Goal: Task Accomplishment & Management: Complete application form

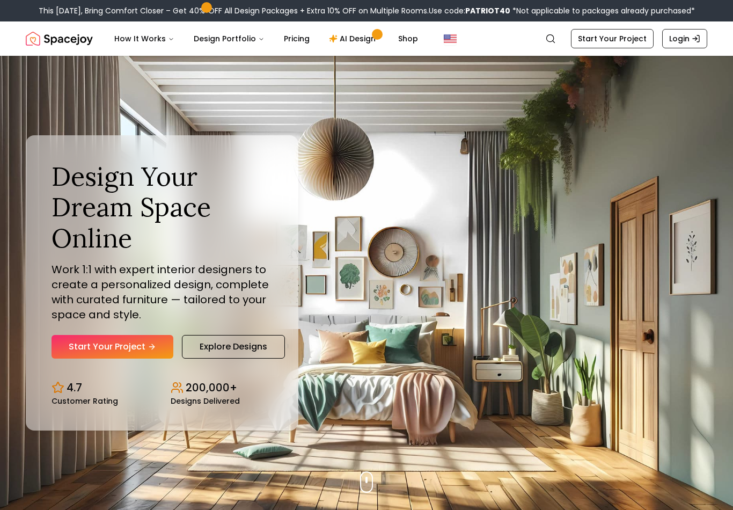
click at [100, 351] on link "Start Your Project" at bounding box center [113, 347] width 122 height 24
click at [62, 3] on div "This Patriot Day, Bring Comfort Closer – Get 40% OFF All Design Packages + Extr…" at bounding box center [366, 10] width 733 height 21
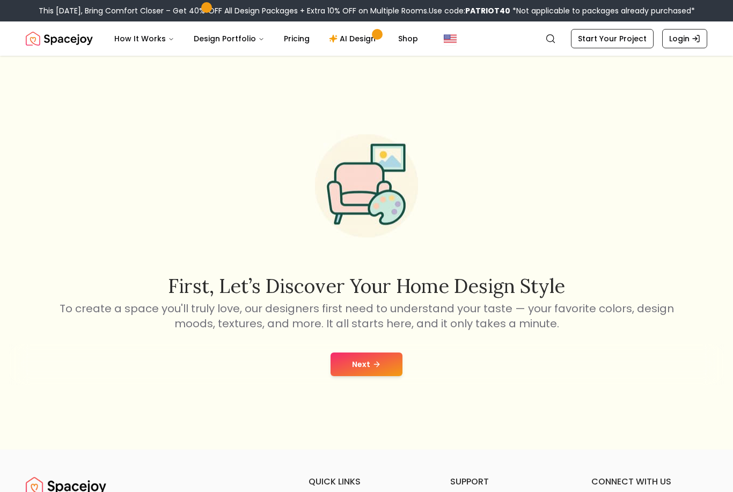
click at [355, 376] on button "Next" at bounding box center [366, 364] width 72 height 24
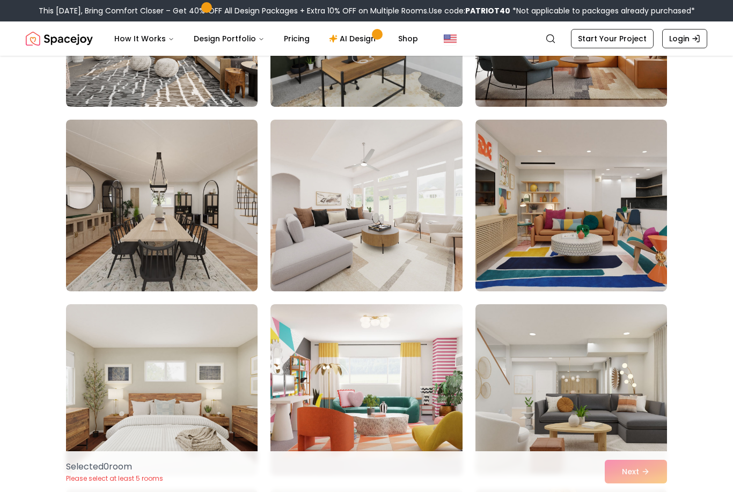
scroll to position [394, 0]
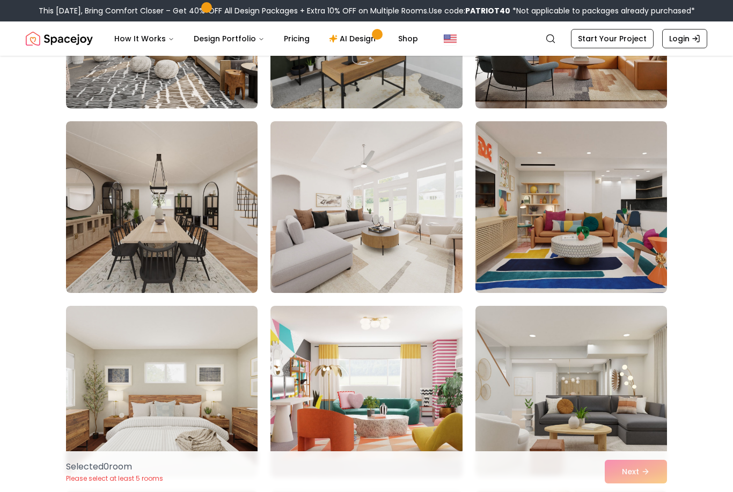
click at [196, 234] on img at bounding box center [162, 207] width 192 height 172
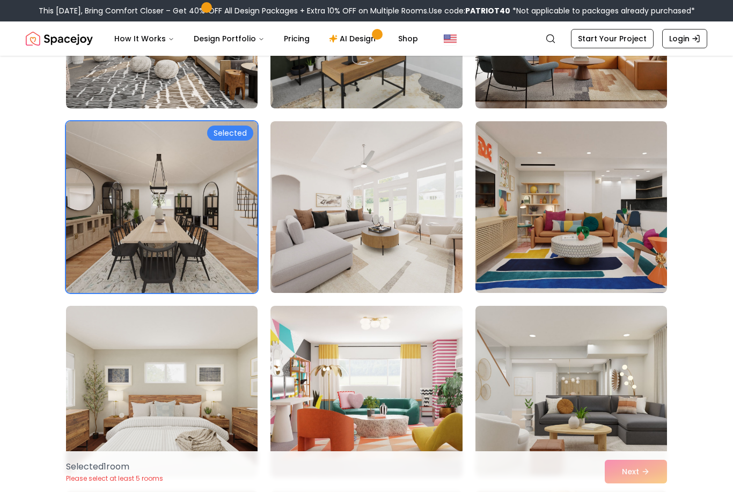
click at [647, 491] on div "Selected 1 room Please select at least 5 rooms Next" at bounding box center [366, 471] width 618 height 41
click at [195, 213] on img at bounding box center [162, 207] width 192 height 172
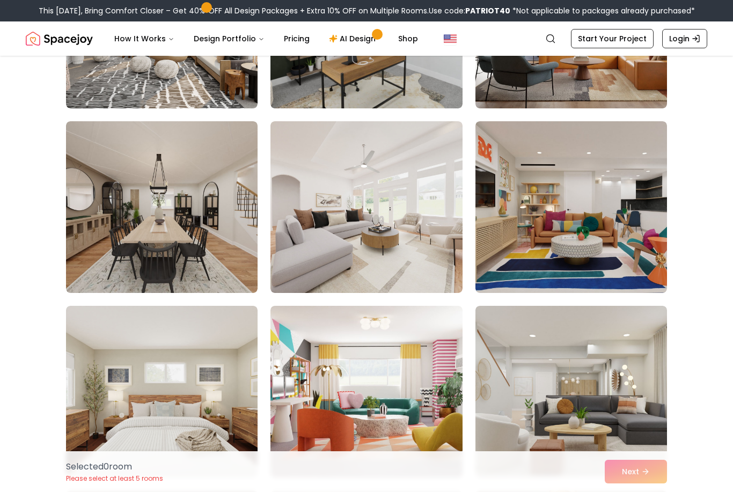
click at [226, 159] on img at bounding box center [162, 207] width 192 height 172
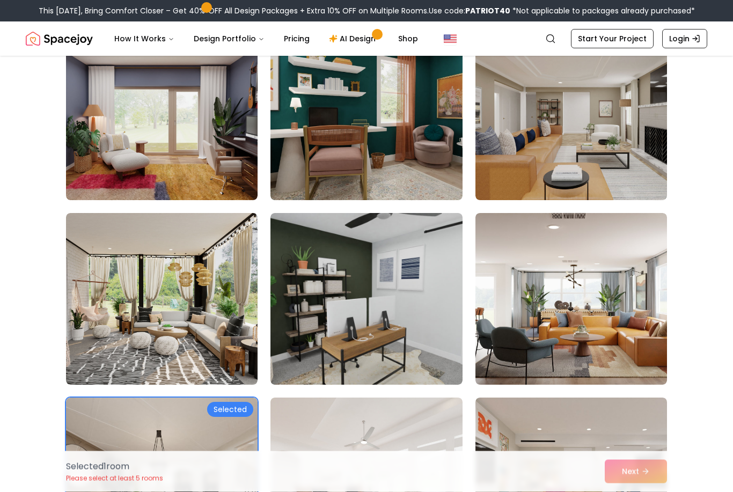
scroll to position [117, 0]
click at [222, 302] on img at bounding box center [162, 299] width 192 height 172
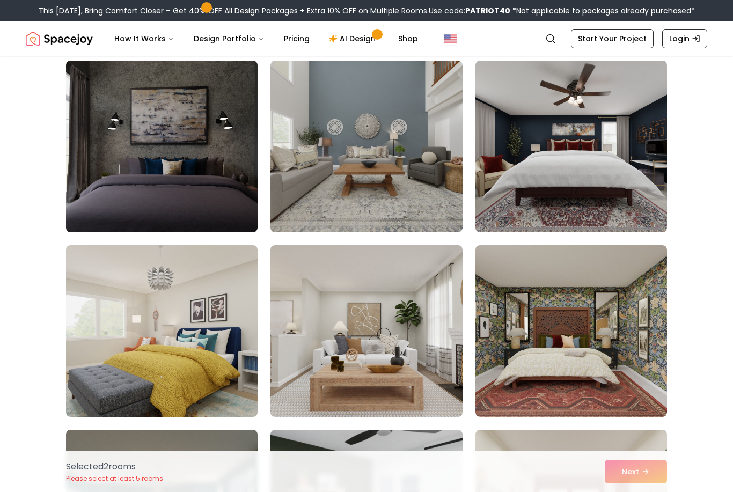
scroll to position [1011, 0]
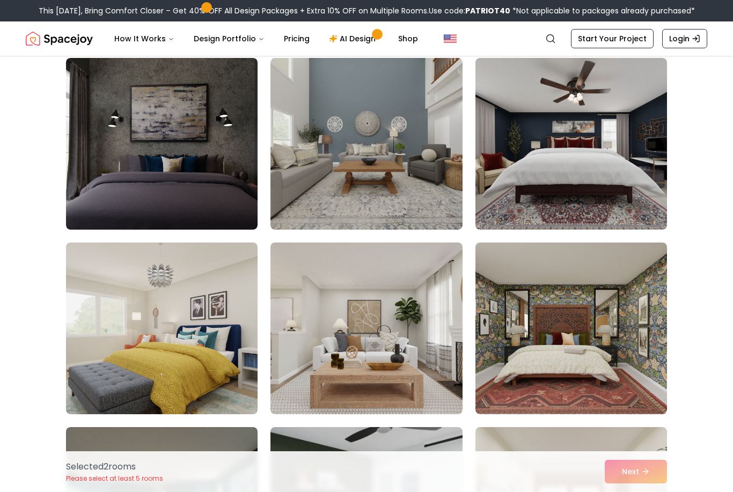
click at [378, 370] on img at bounding box center [366, 328] width 192 height 172
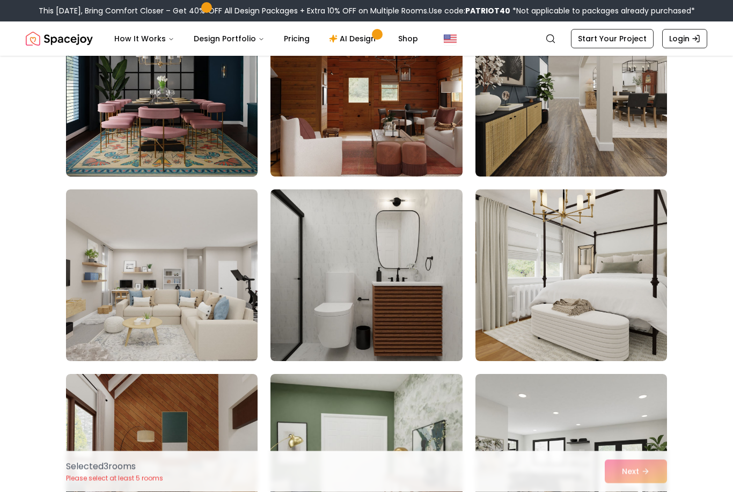
scroll to position [1617, 0]
click at [501, 115] on img at bounding box center [571, 91] width 192 height 172
click at [539, 225] on img at bounding box center [571, 275] width 192 height 172
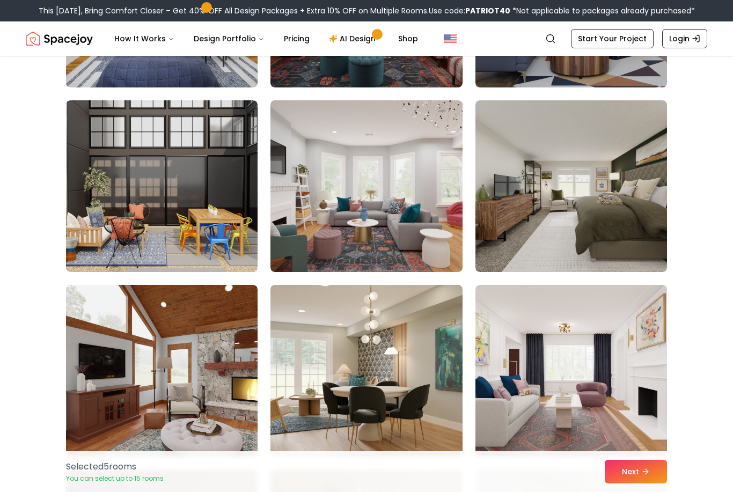
click at [524, 182] on img at bounding box center [571, 186] width 192 height 172
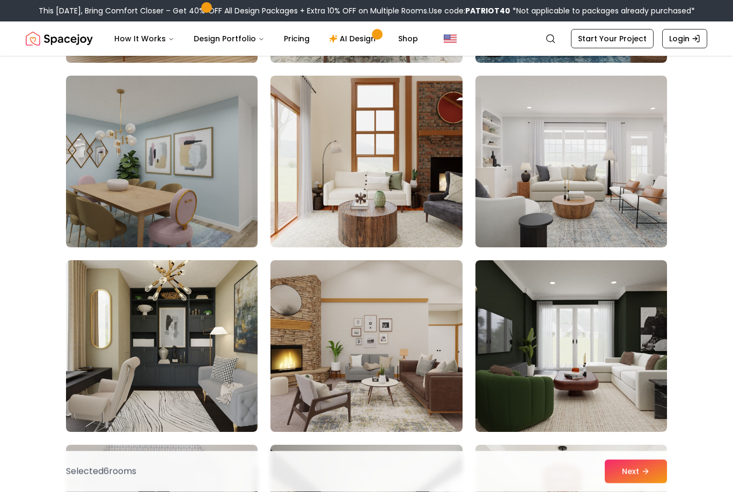
scroll to position [3215, 0]
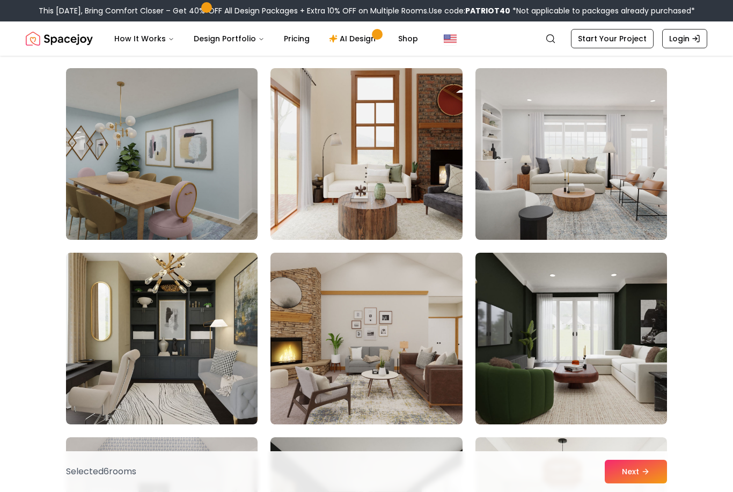
click at [565, 339] on img at bounding box center [571, 339] width 192 height 172
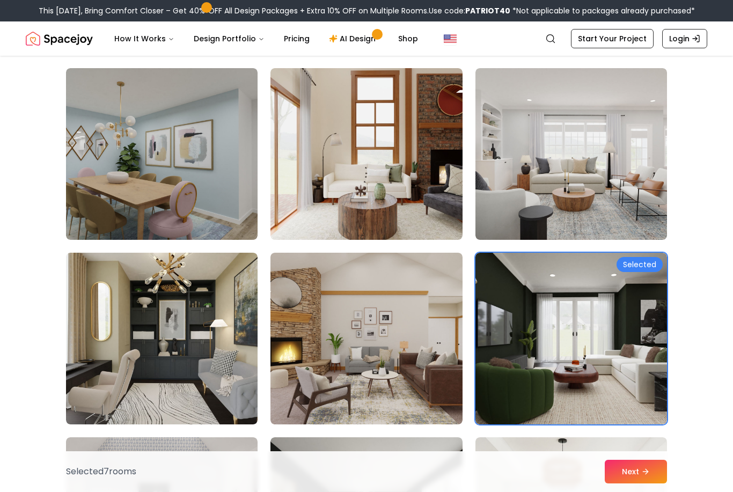
click at [613, 483] on button "Next" at bounding box center [636, 472] width 62 height 24
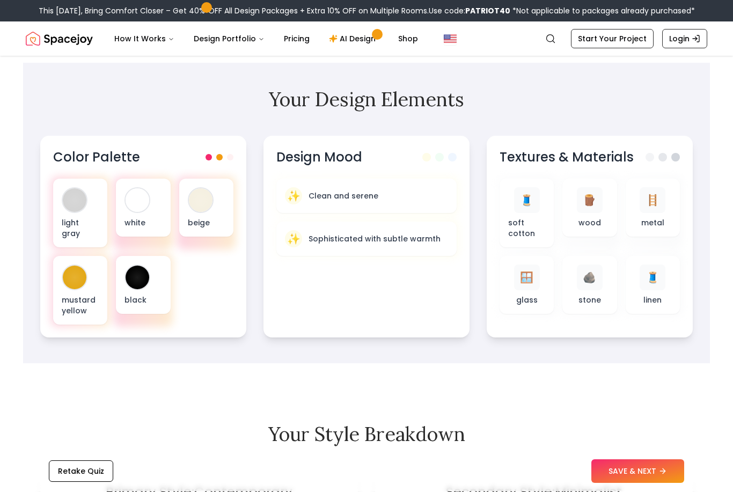
scroll to position [310, 0]
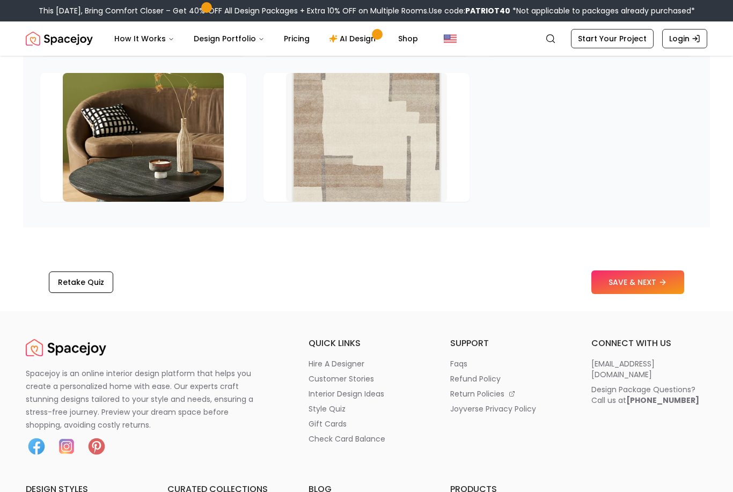
click at [660, 286] on icon at bounding box center [662, 282] width 9 height 9
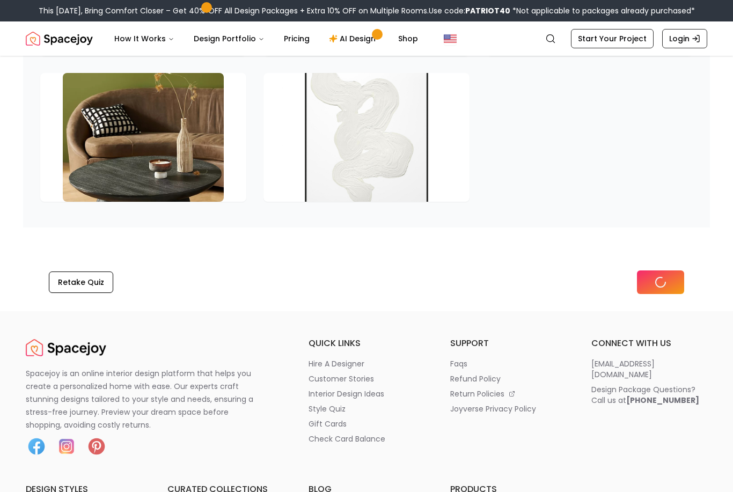
scroll to position [1644, 0]
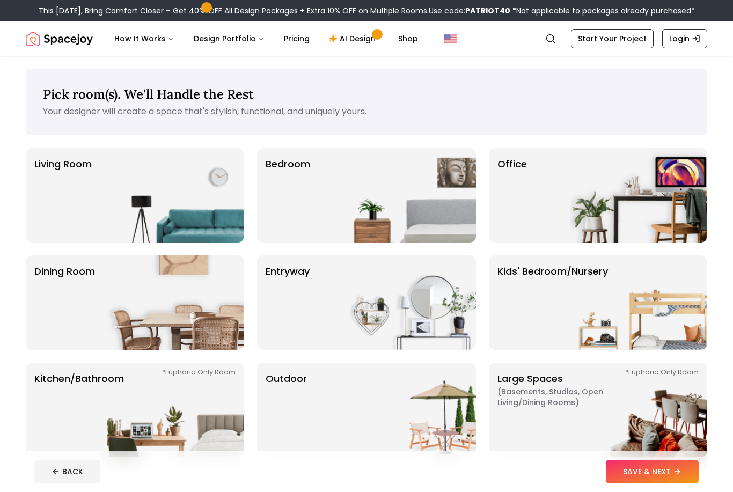
click at [366, 223] on img at bounding box center [407, 195] width 137 height 94
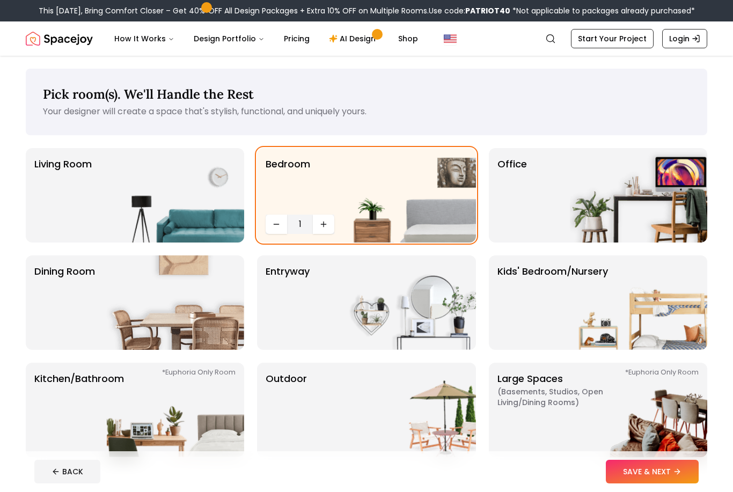
click at [657, 476] on button "SAVE & NEXT" at bounding box center [652, 472] width 93 height 24
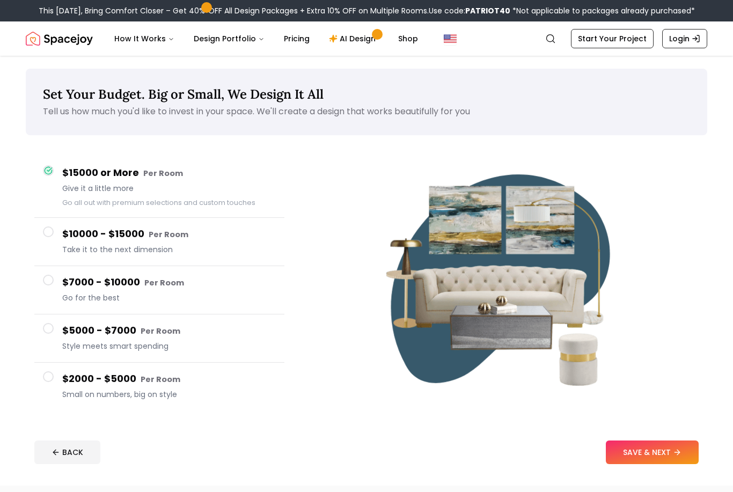
click at [224, 344] on span "Style meets smart spending" at bounding box center [169, 346] width 214 height 11
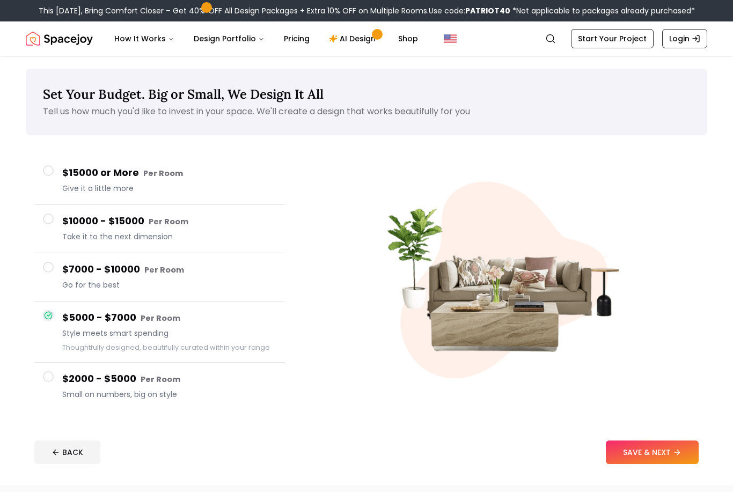
click at [215, 385] on h4 "$2000 - $5000 Per Room" at bounding box center [169, 379] width 214 height 16
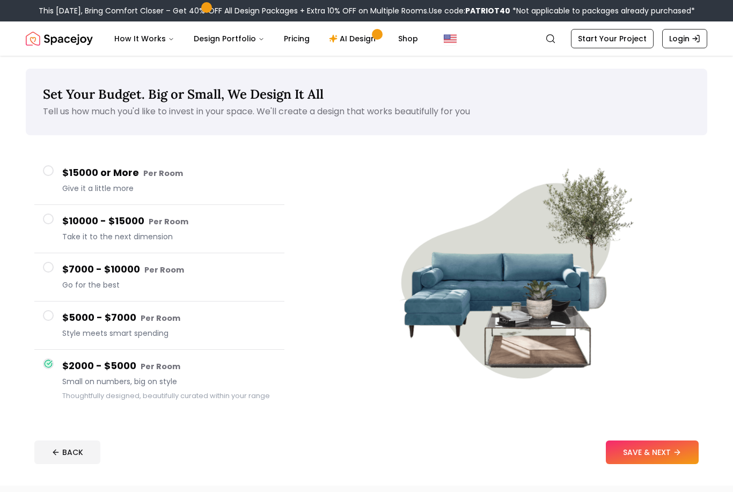
click at [238, 327] on div "$5000 - $7000 Per Room Style meets smart spending" at bounding box center [169, 325] width 214 height 31
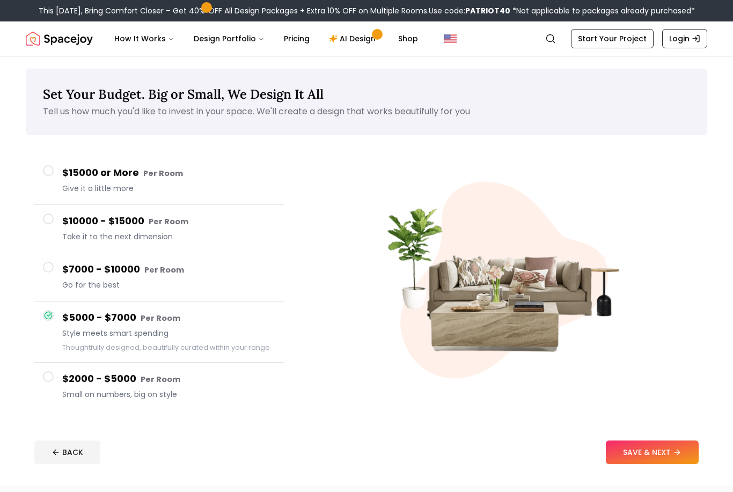
click at [266, 281] on span "Go for the best" at bounding box center [169, 285] width 214 height 11
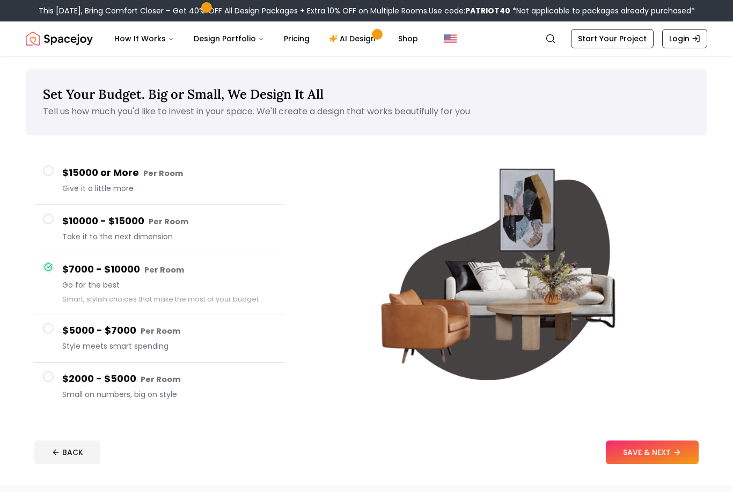
click at [220, 231] on div "$10000 - $15000 Per Room Take it to the next dimension" at bounding box center [169, 229] width 214 height 31
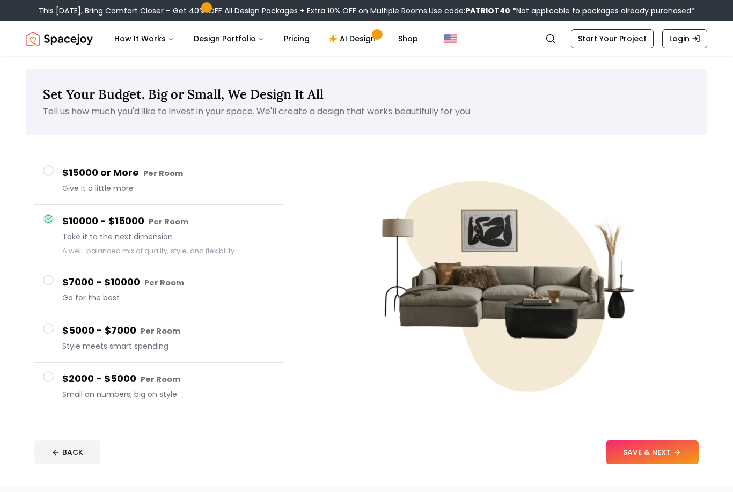
click at [231, 167] on h4 "$15000 or More Per Room" at bounding box center [169, 173] width 214 height 16
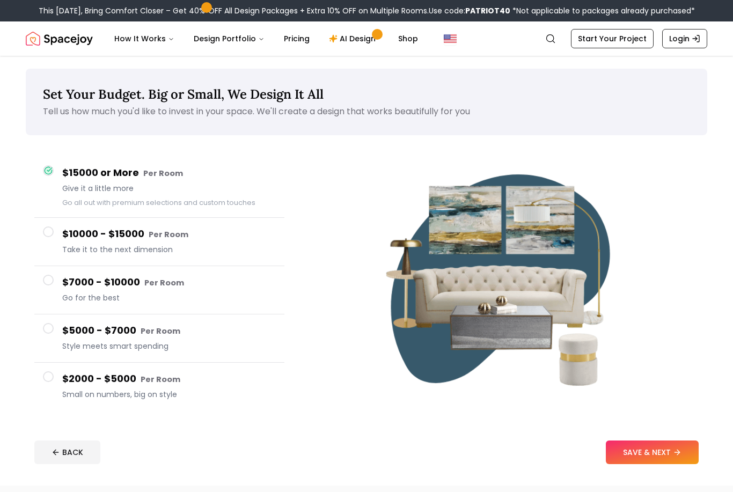
click at [215, 292] on div "$7000 - $10000 Per Room Go for the best" at bounding box center [169, 290] width 214 height 31
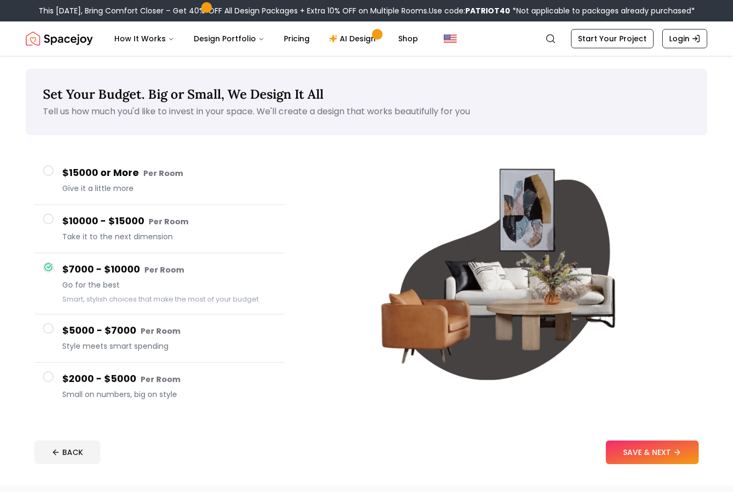
click at [214, 339] on div "$5000 - $7000 Per Room Style meets smart spending" at bounding box center [169, 338] width 214 height 31
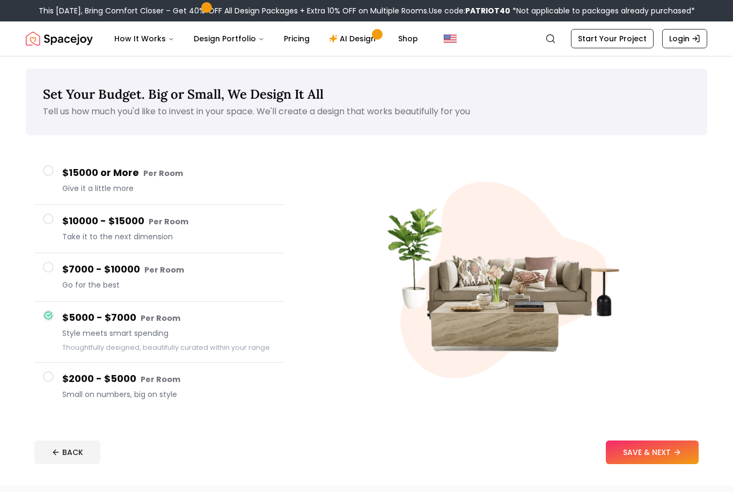
click at [673, 453] on button "SAVE & NEXT" at bounding box center [652, 452] width 93 height 24
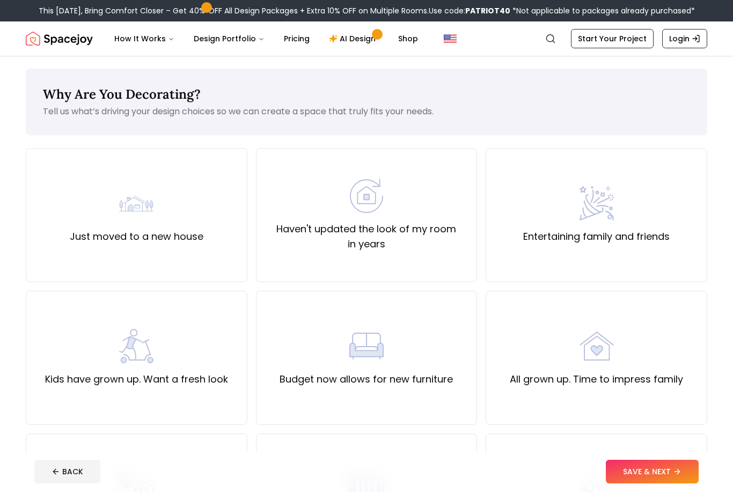
click at [405, 216] on div "Haven't updated the look of my room in years" at bounding box center [366, 215] width 203 height 73
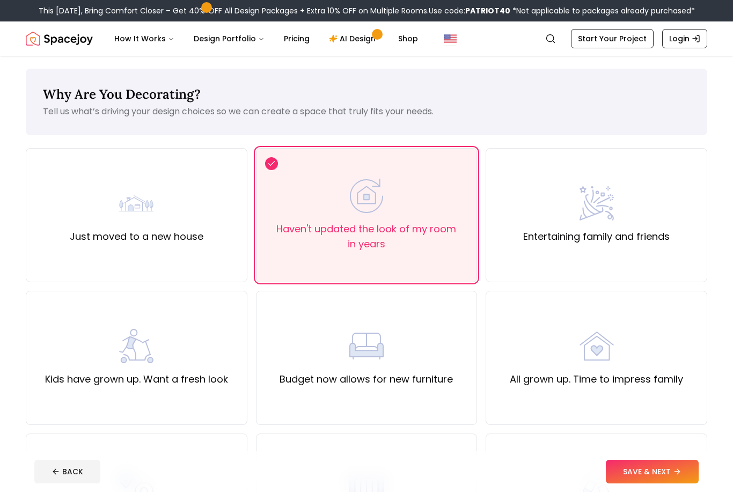
click at [656, 473] on button "SAVE & NEXT" at bounding box center [652, 472] width 93 height 24
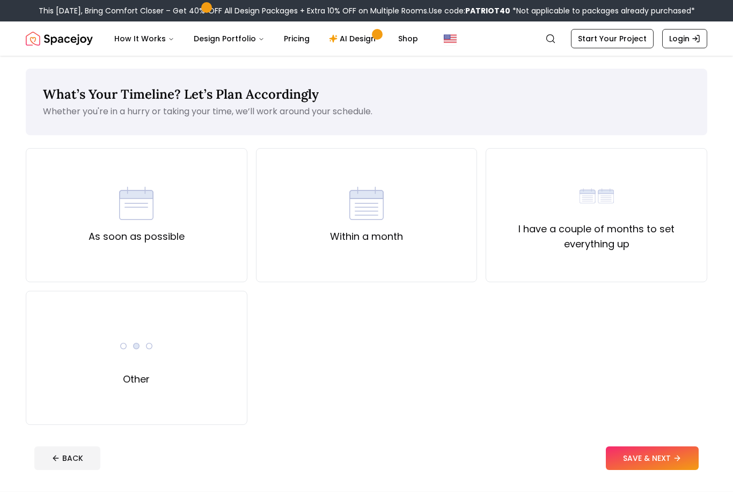
click at [192, 209] on div "As soon as possible" at bounding box center [137, 215] width 222 height 134
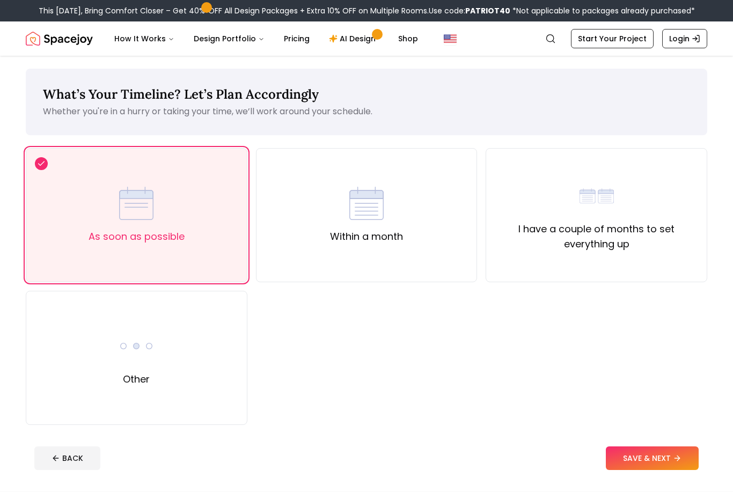
click at [661, 466] on button "SAVE & NEXT" at bounding box center [652, 458] width 93 height 24
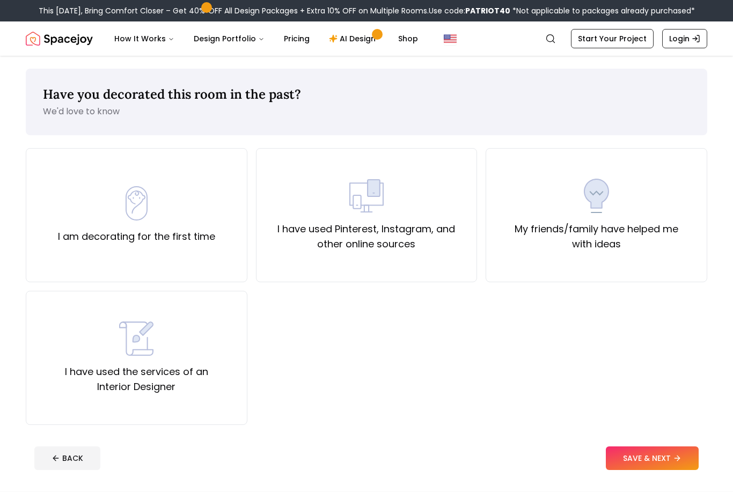
click at [369, 226] on label "I have used Pinterest, Instagram, and other online sources" at bounding box center [366, 237] width 203 height 30
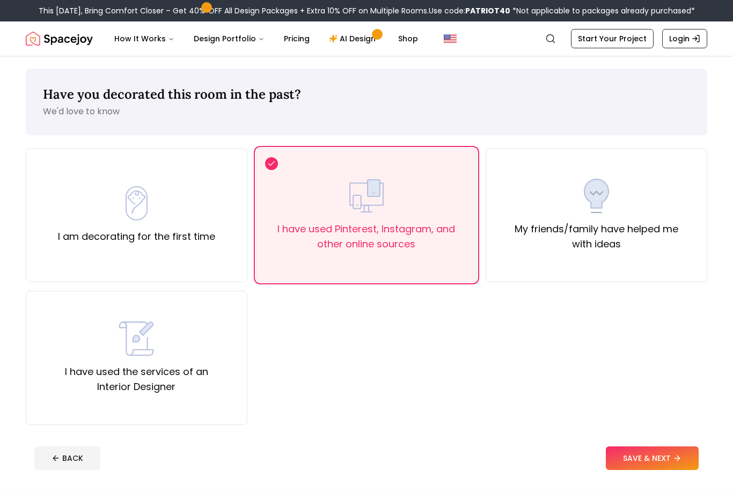
click at [640, 462] on button "SAVE & NEXT" at bounding box center [652, 458] width 93 height 24
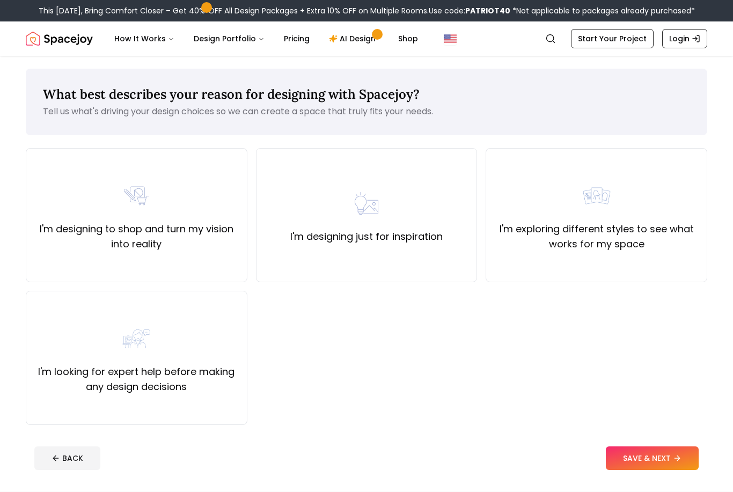
click at [111, 199] on div "I'm designing to shop and turn my vision into reality" at bounding box center [136, 215] width 203 height 73
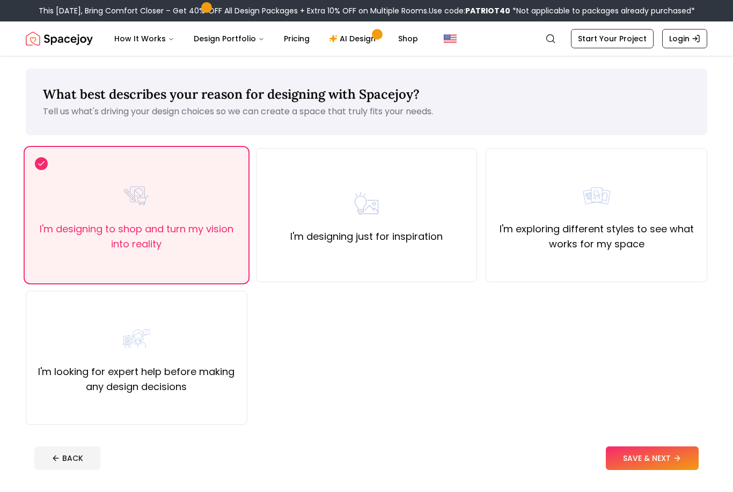
click at [645, 455] on button "SAVE & NEXT" at bounding box center [652, 458] width 93 height 24
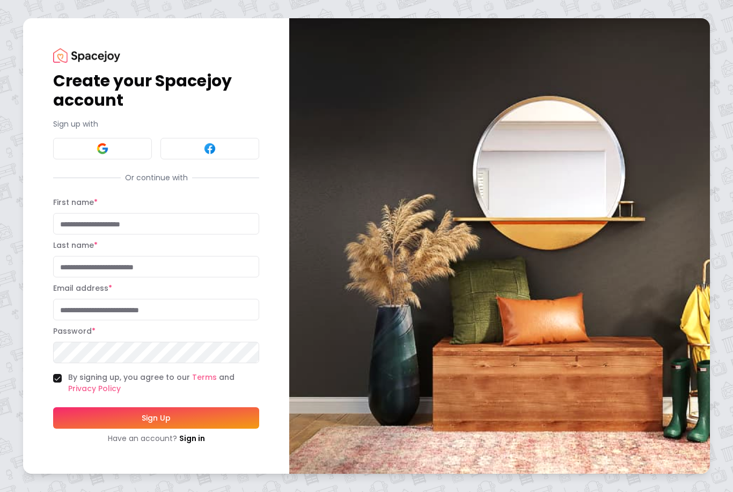
click at [115, 153] on button at bounding box center [102, 148] width 99 height 21
